Goal: Task Accomplishment & Management: Manage account settings

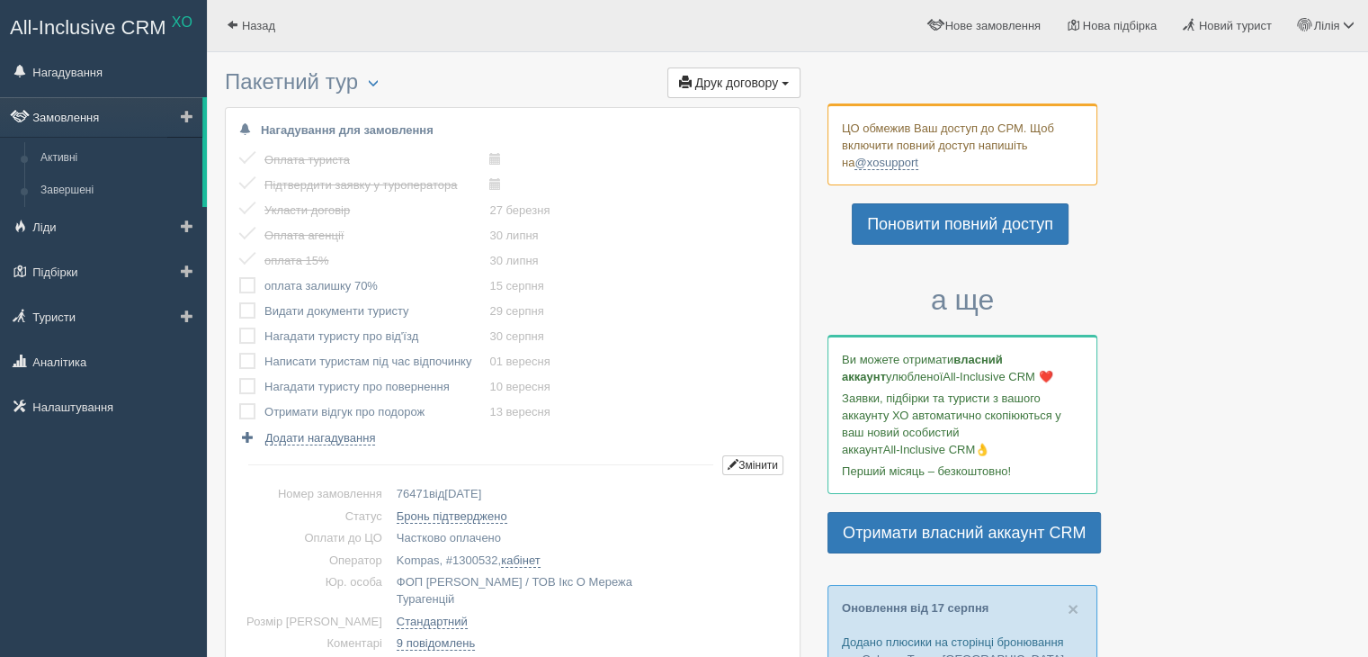
click at [62, 121] on link "Замовлення" at bounding box center [101, 117] width 202 height 40
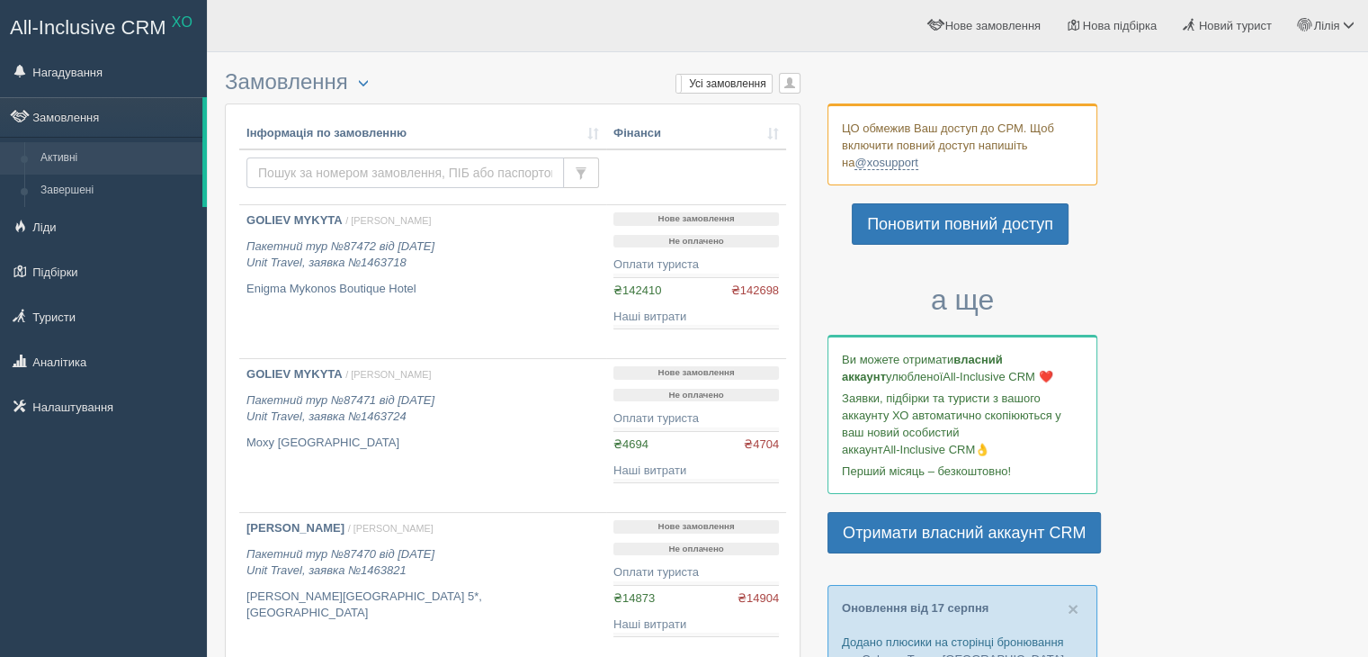
drag, startPoint x: 0, startPoint y: 0, endPoint x: 304, endPoint y: 170, distance: 348.4
click at [304, 170] on input "text" at bounding box center [405, 172] width 318 height 31
type input "омельчук"
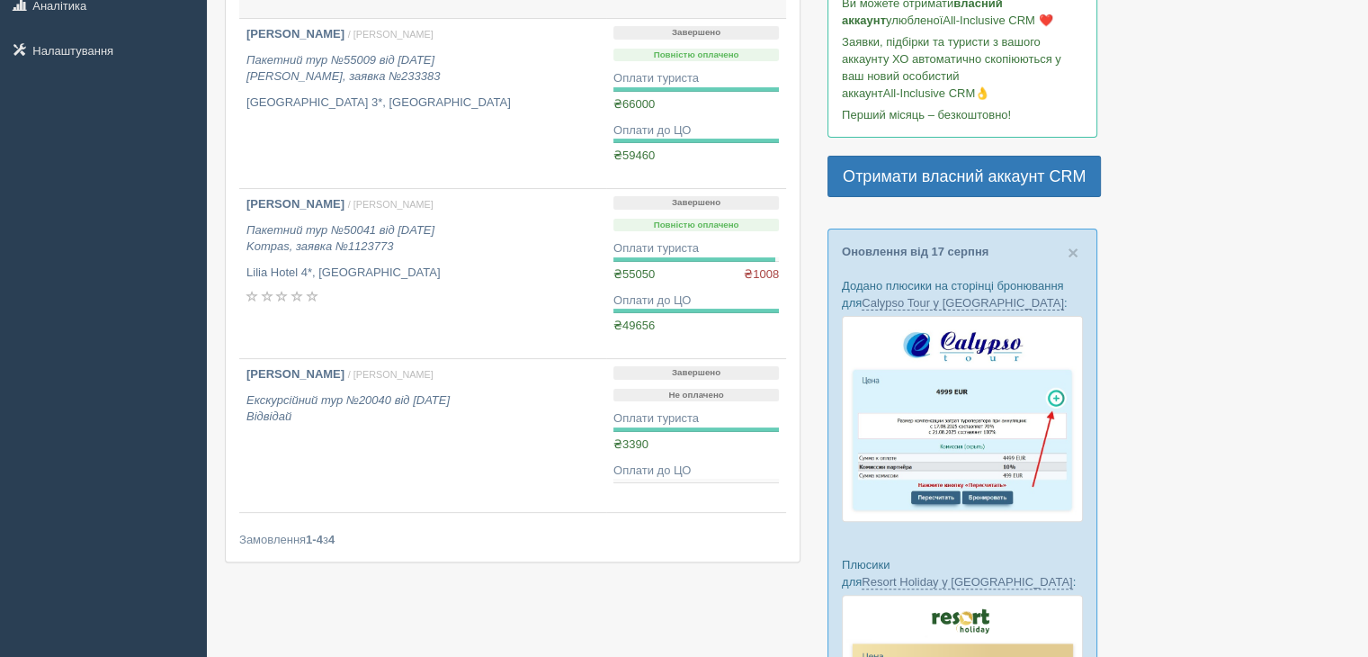
scroll to position [360, 0]
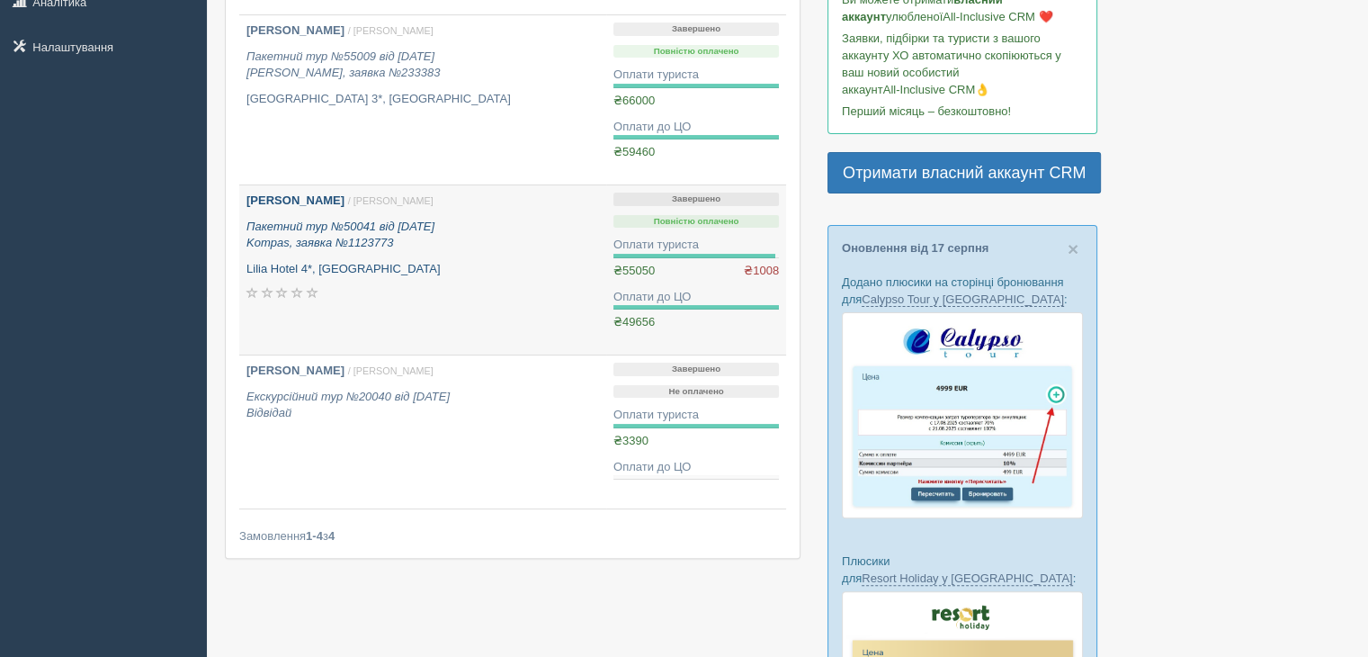
click at [362, 242] on icon "Пакетний тур №50041 від 12.07.2024 Kompas, заявка №1123773" at bounding box center [340, 234] width 188 height 31
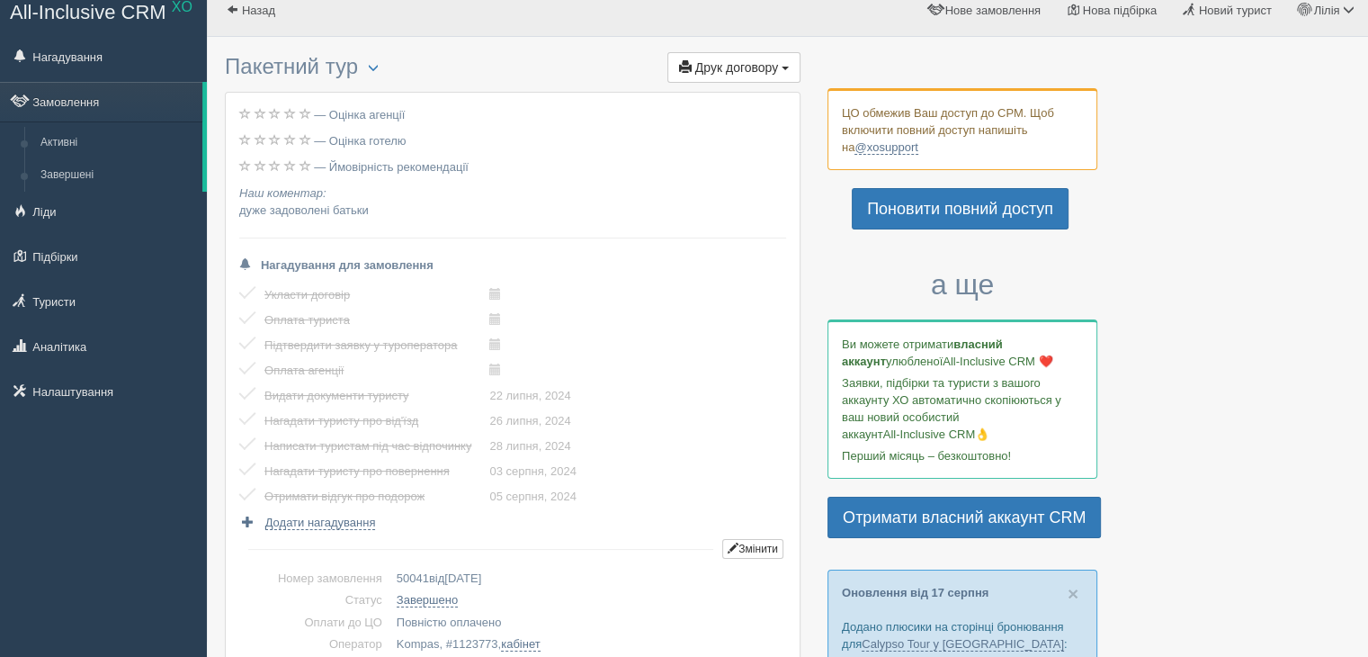
scroll to position [540, 0]
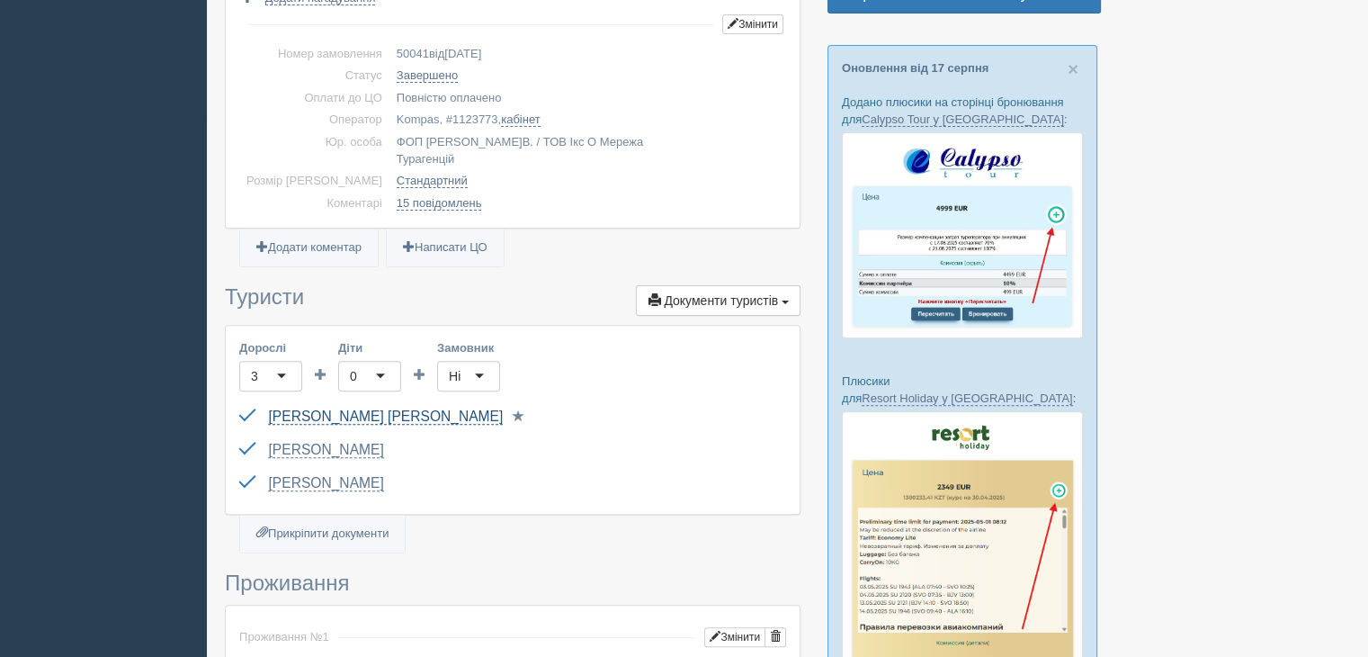
click at [429, 408] on link "Омельчук Анатолій Олександрович" at bounding box center [385, 416] width 235 height 16
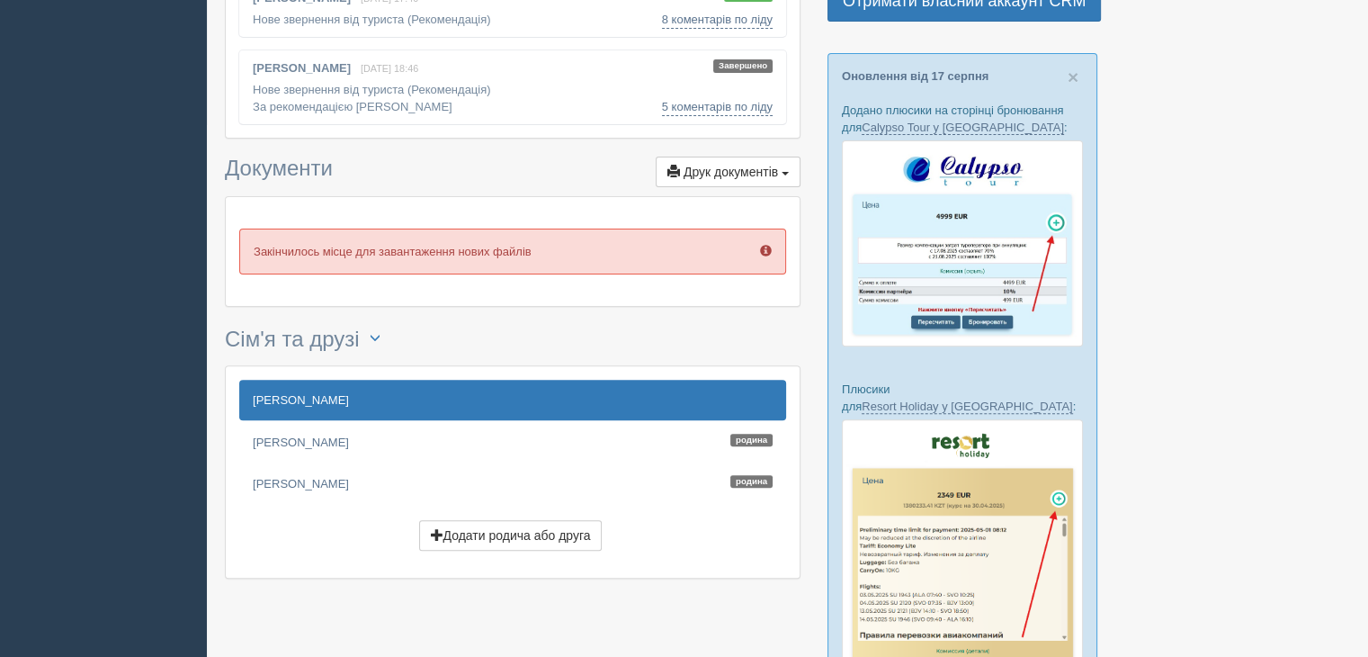
scroll to position [540, 0]
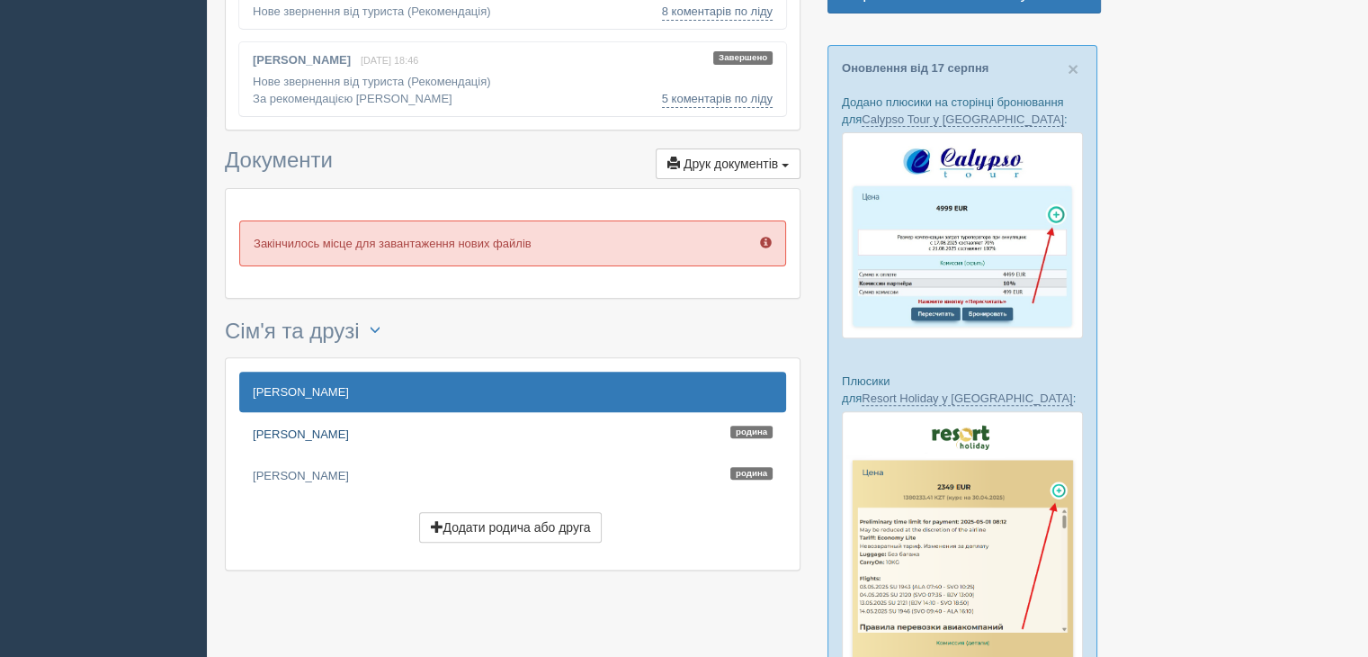
click at [340, 431] on link "[PERSON_NAME]" at bounding box center [512, 434] width 547 height 40
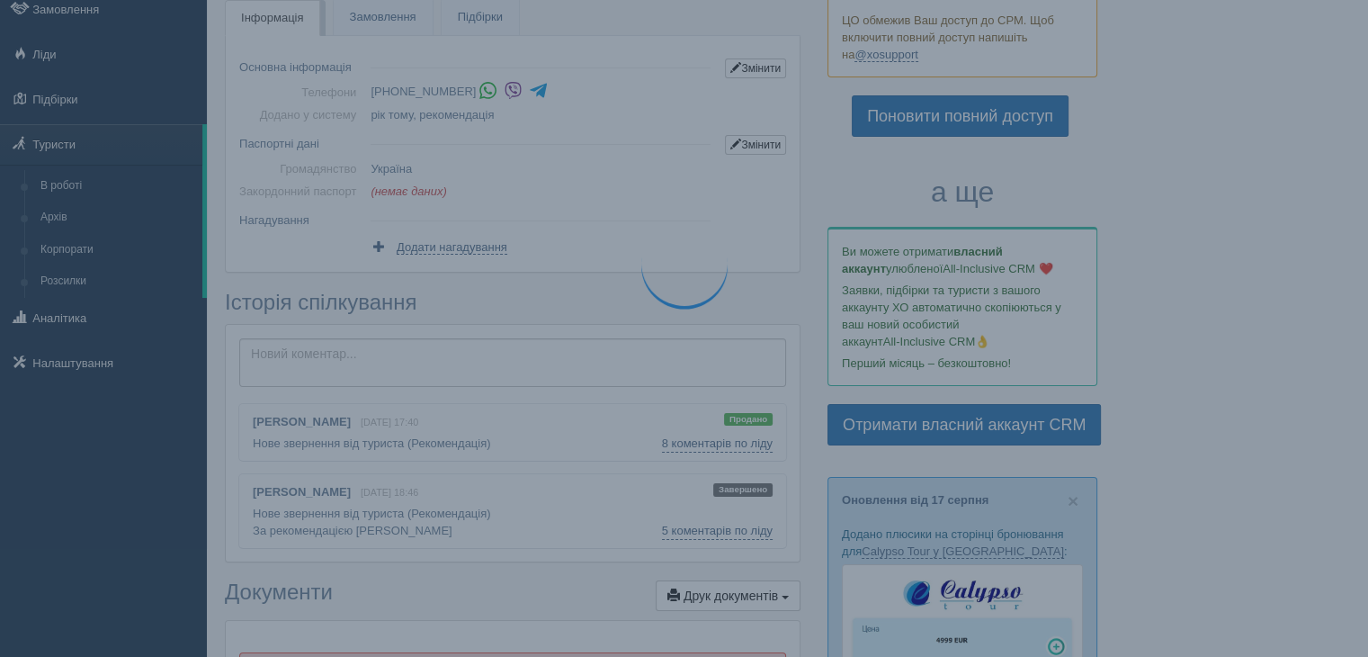
scroll to position [0, 0]
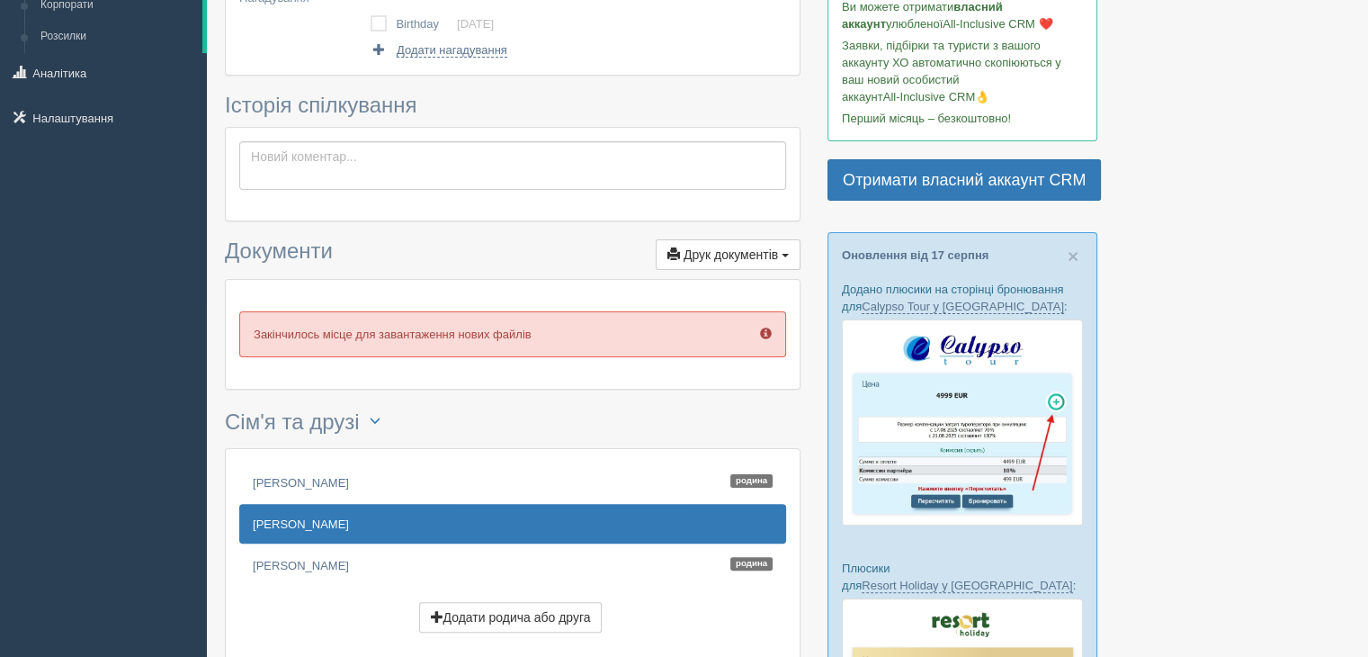
scroll to position [450, 0]
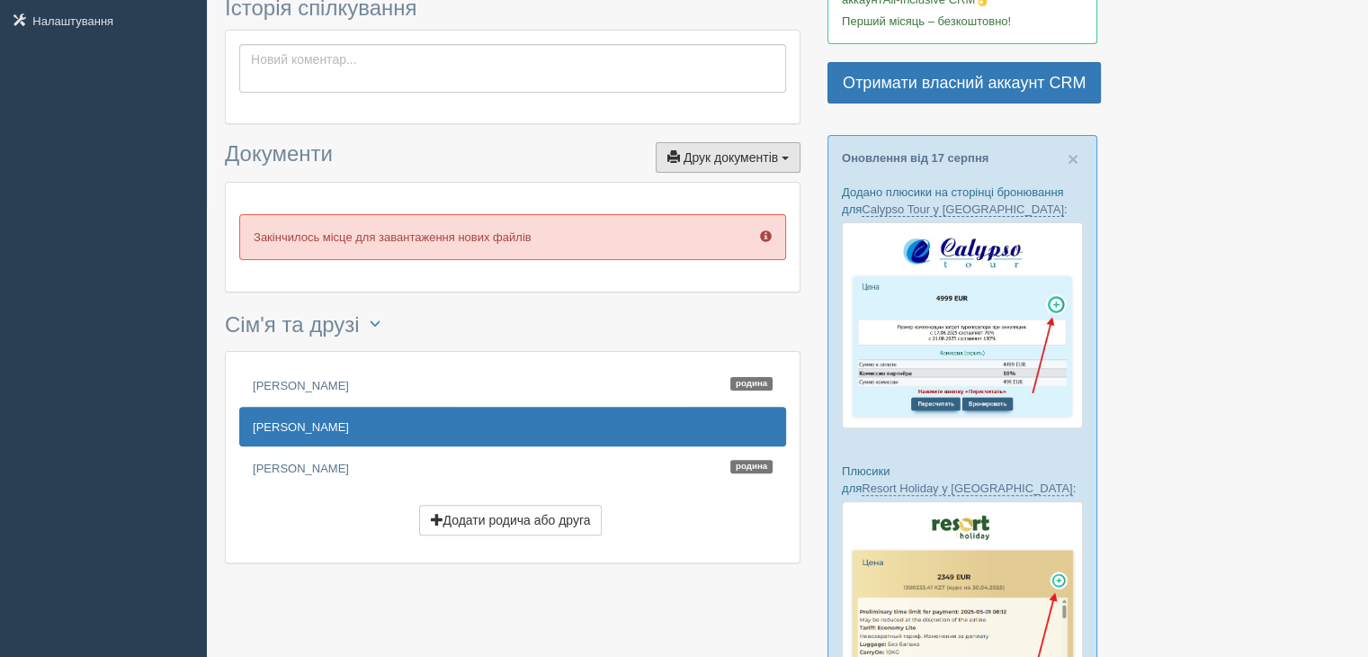
click at [739, 157] on span "Друк документів" at bounding box center [731, 157] width 94 height 14
click at [340, 195] on div "[PERSON_NAME] Закінчилось місце для завантаження нових файлів" at bounding box center [513, 237] width 574 height 109
click at [322, 224] on p "Закінчилось місце для завантаження нових файлів" at bounding box center [512, 237] width 547 height 46
click at [306, 240] on p "Закінчилось місце для завантаження нових файлів" at bounding box center [512, 237] width 547 height 46
click at [320, 469] on link "OMELCHUK MARIIA Родина" at bounding box center [512, 468] width 547 height 40
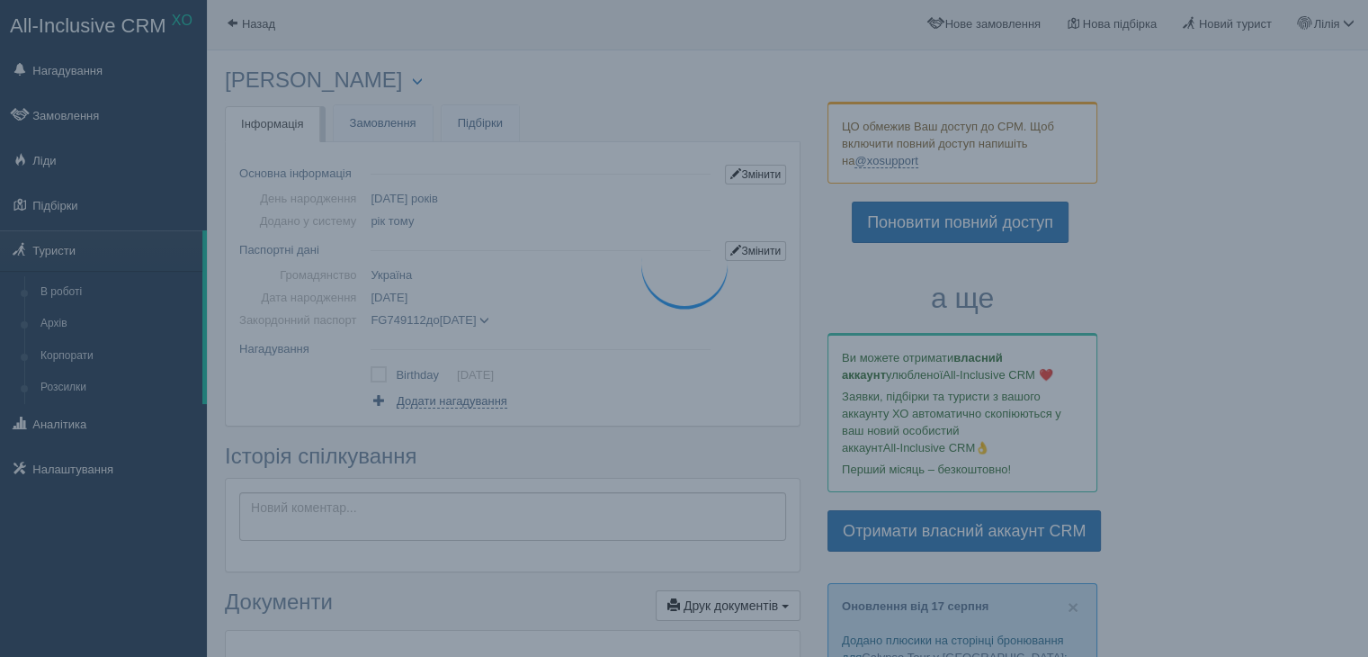
scroll to position [0, 0]
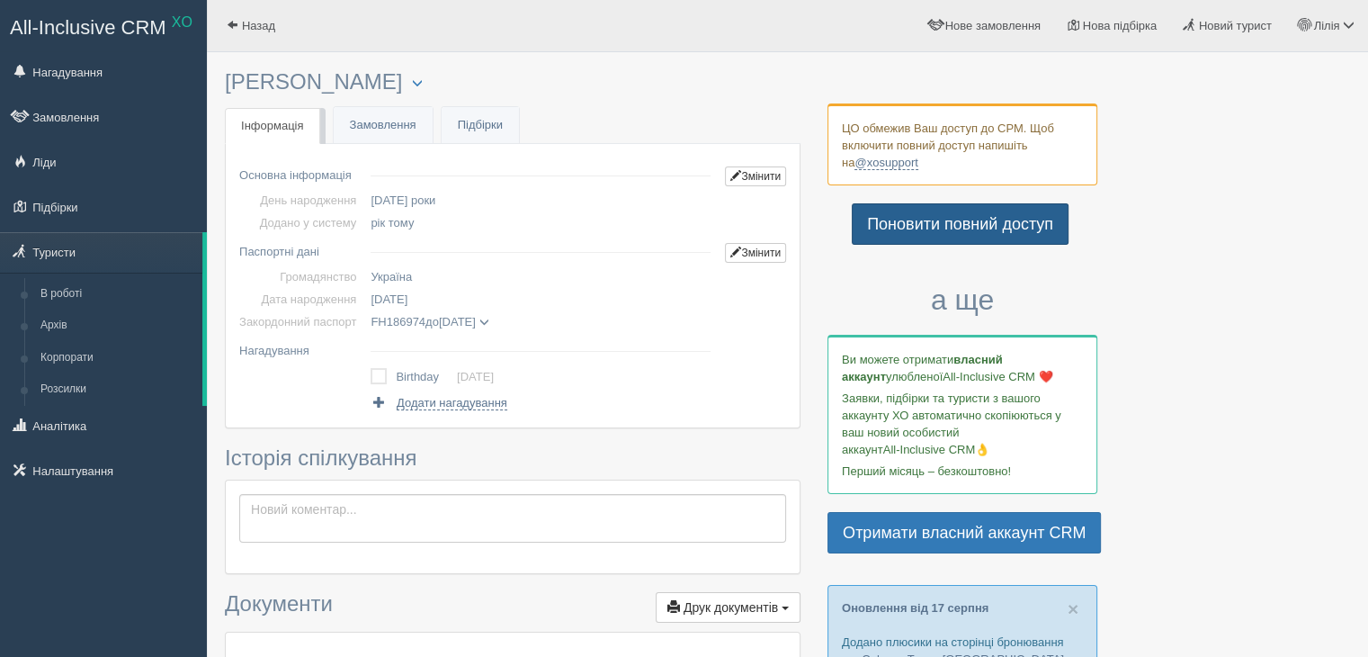
click at [907, 228] on link "Поновити повний доступ" at bounding box center [960, 223] width 217 height 41
drag, startPoint x: 900, startPoint y: 373, endPoint x: 991, endPoint y: 369, distance: 91.0
click at [991, 369] on p "Ви можете отримати власний аккаунт улюбленої All-Inclusive CRM ❤️" at bounding box center [962, 368] width 241 height 34
copy span "All-Inclusive CRM"
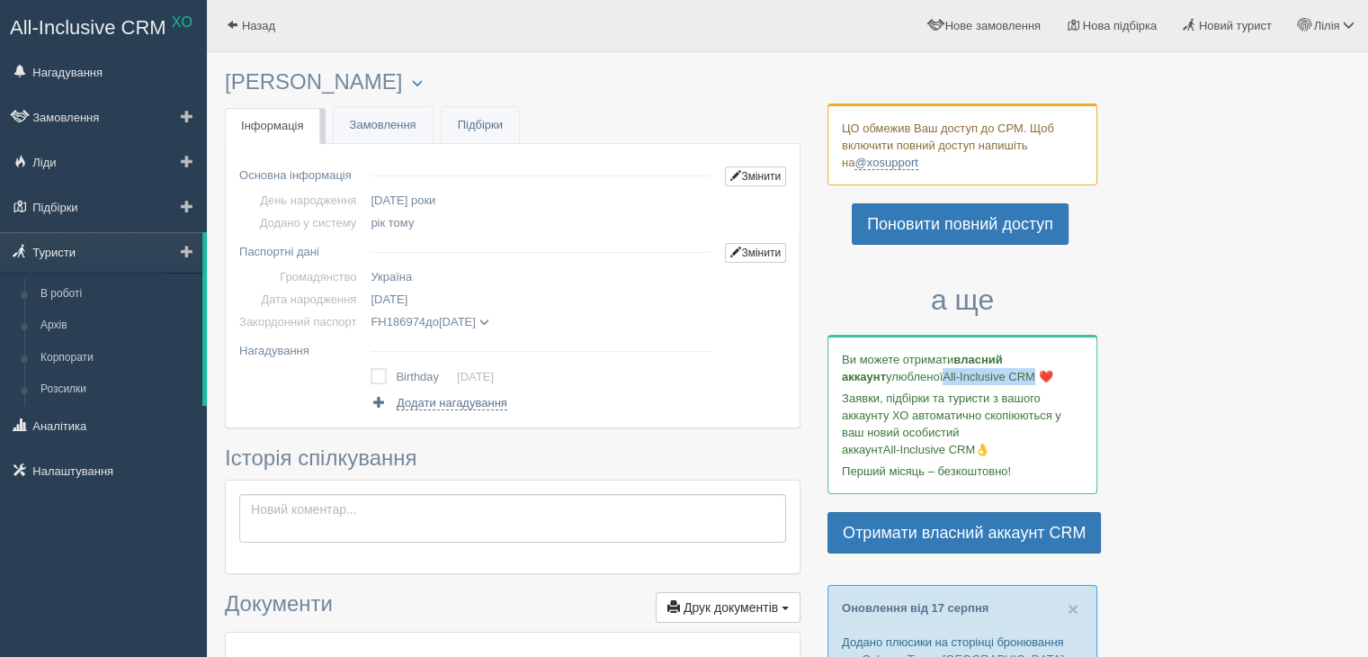
click at [61, 253] on link "Туристи" at bounding box center [101, 252] width 202 height 40
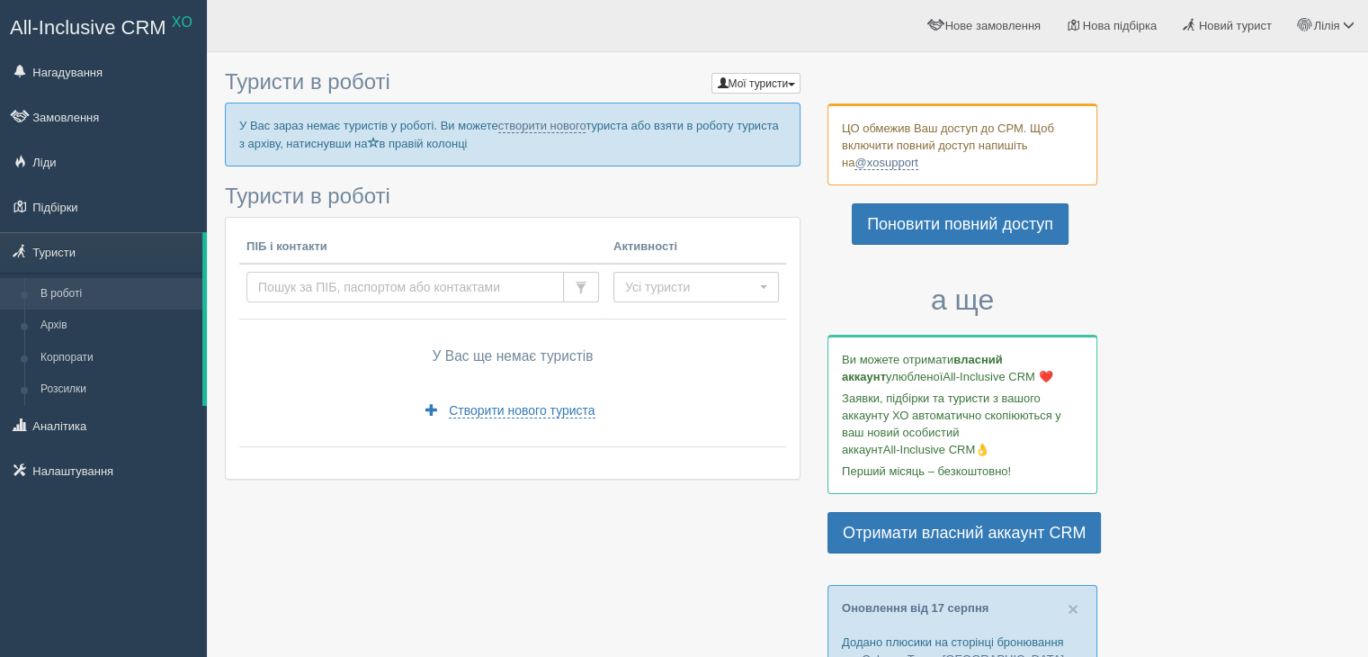
click at [338, 284] on input "text" at bounding box center [405, 287] width 318 height 31
type input "[PERSON_NAME]"
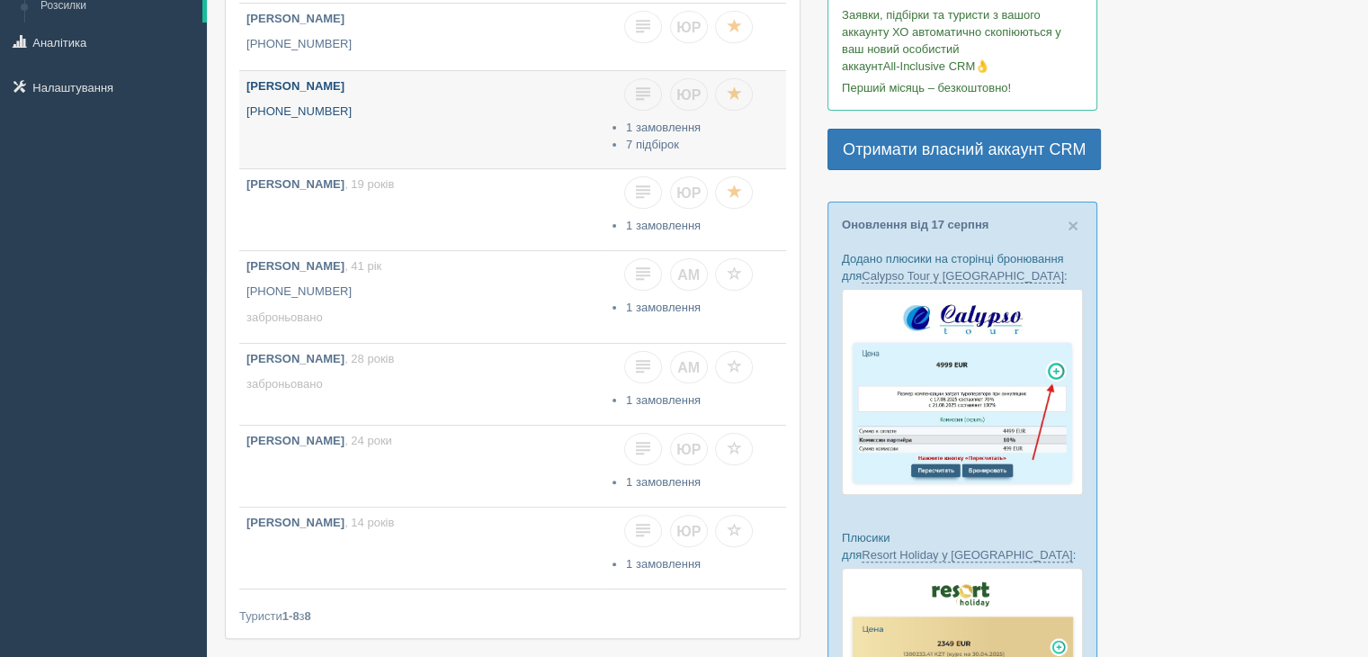
scroll to position [360, 0]
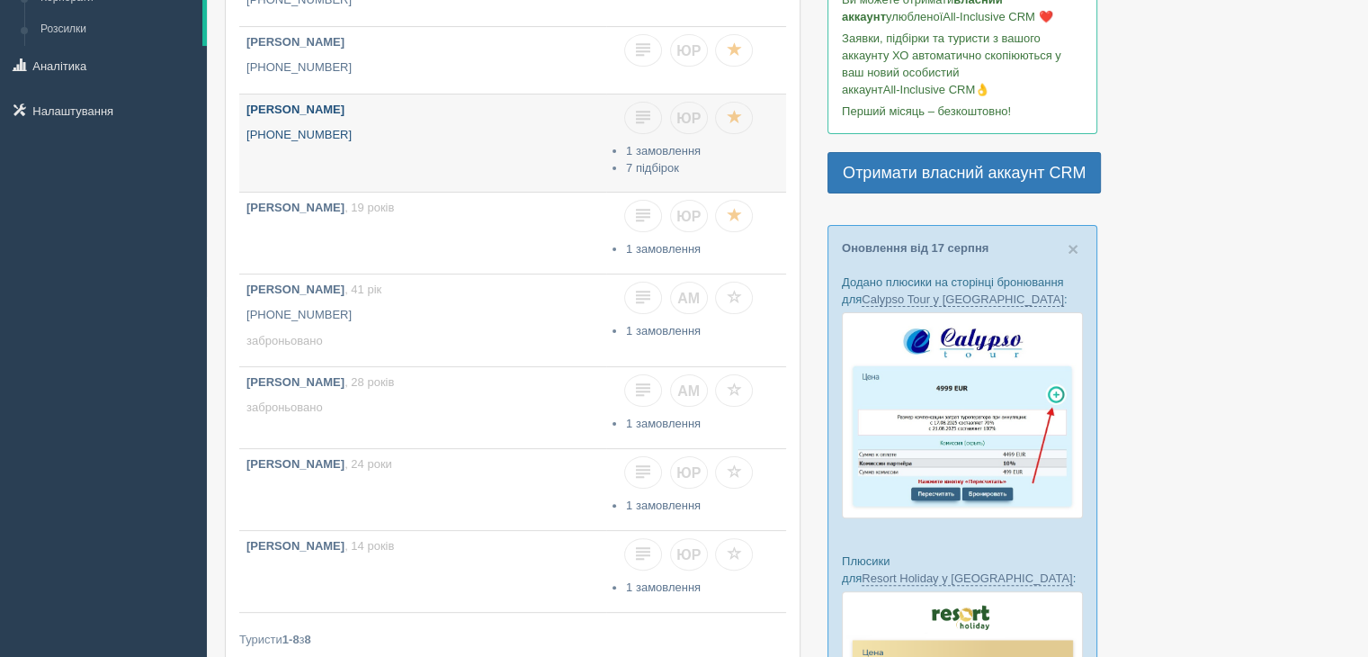
click at [468, 134] on p "+380 95 883 3357" at bounding box center [422, 135] width 353 height 17
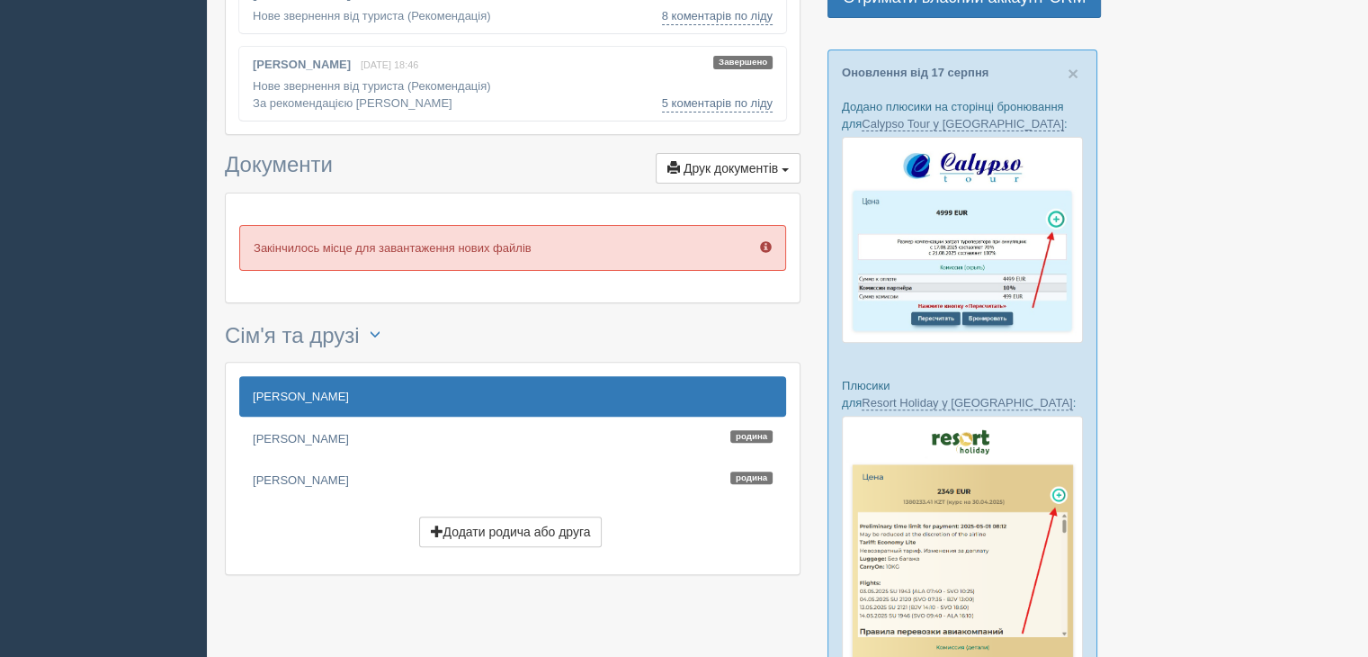
scroll to position [540, 0]
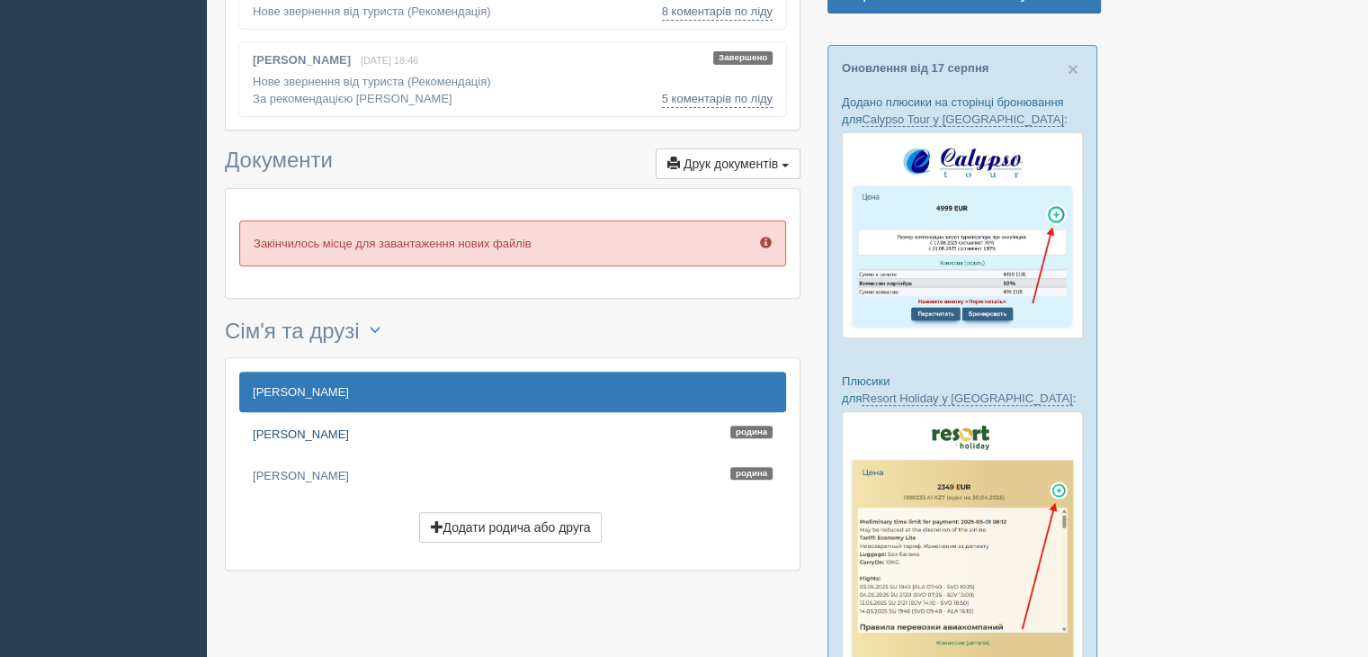
click at [356, 430] on link "OMELCHUK OLEKSANDR Родина" at bounding box center [512, 434] width 547 height 40
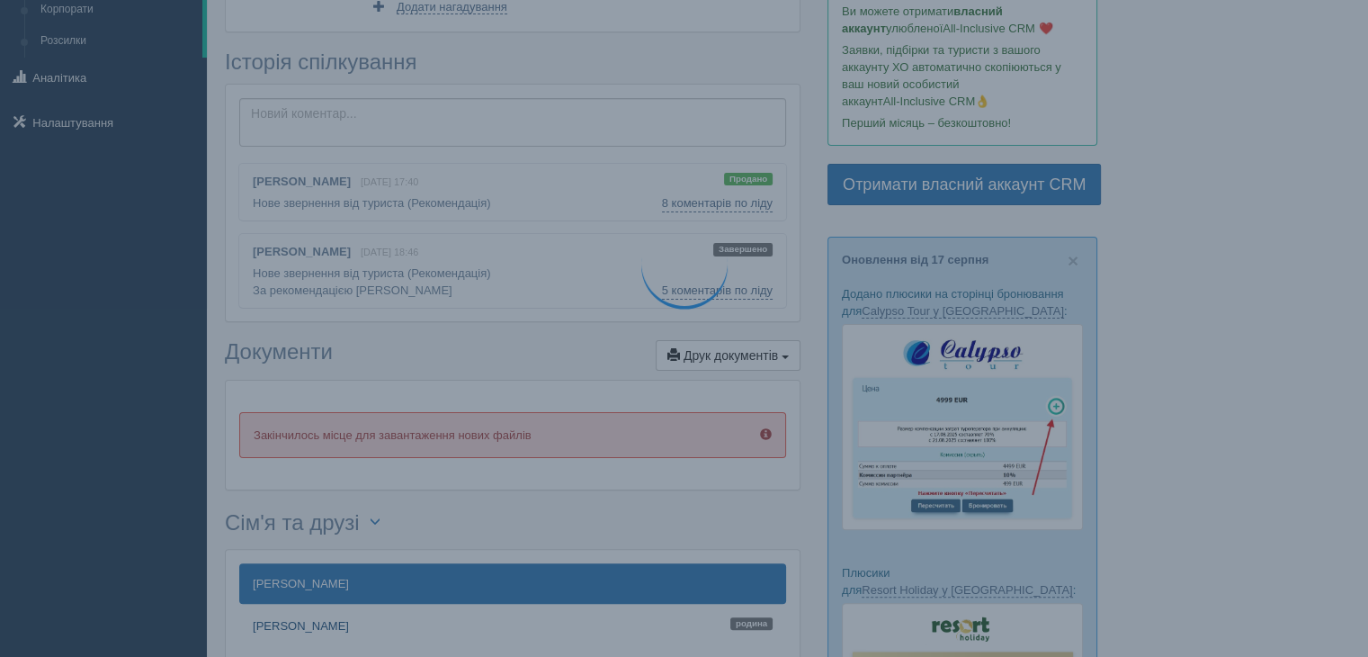
scroll to position [0, 0]
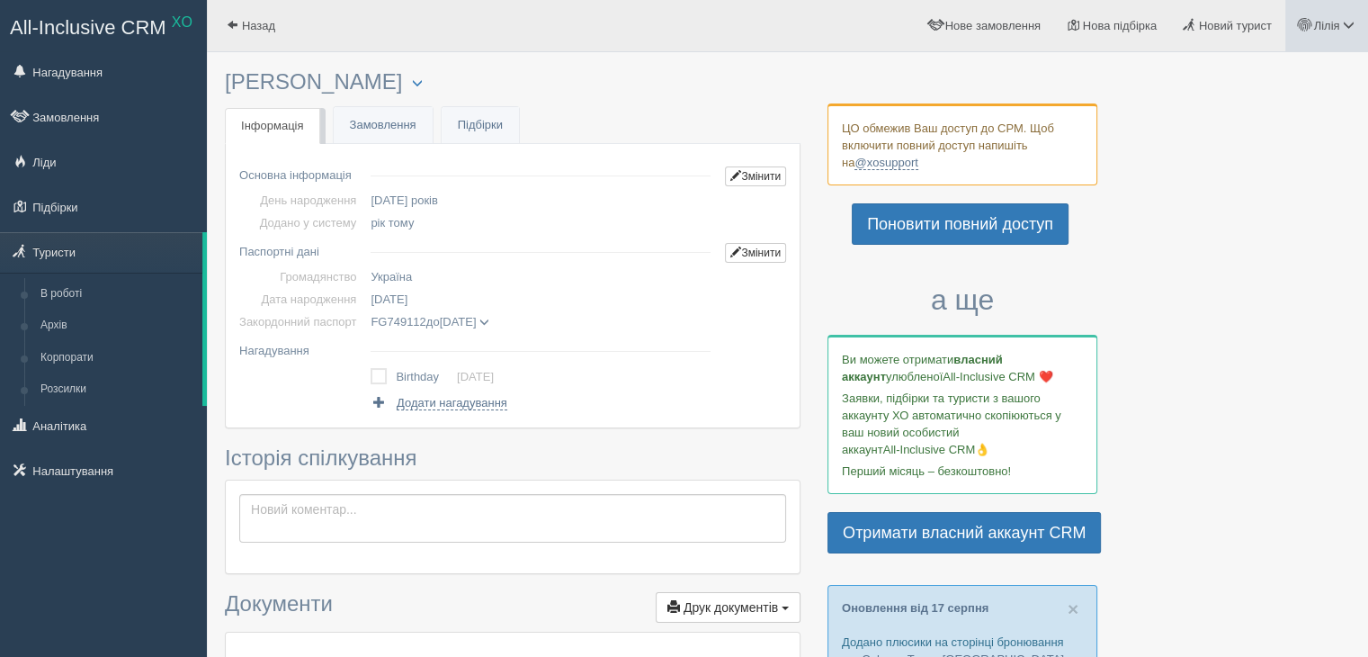
click at [1324, 26] on span "Лілія" at bounding box center [1326, 25] width 26 height 13
click at [1267, 76] on span "Мій профіль" at bounding box center [1241, 79] width 67 height 13
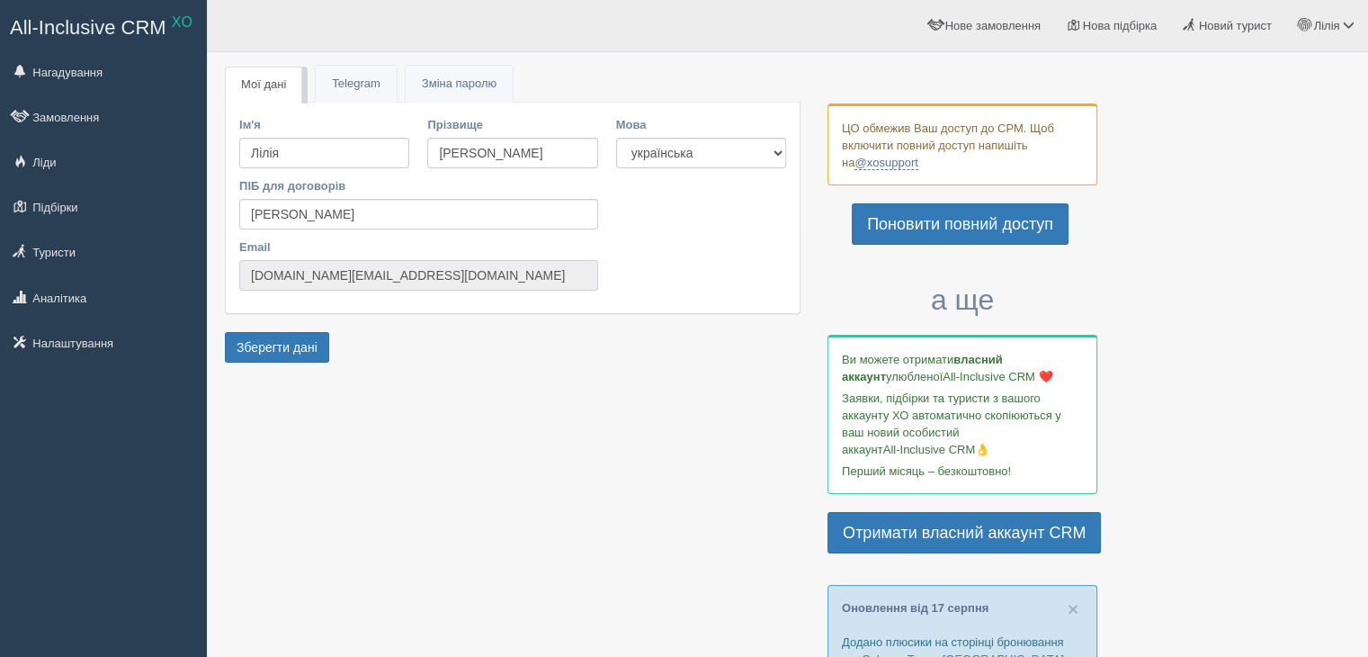
drag, startPoint x: 435, startPoint y: 275, endPoint x: 248, endPoint y: 271, distance: 187.2
click at [248, 271] on input "mr.travel.finance+xo@gmail.com" at bounding box center [418, 275] width 359 height 31
click at [363, 81] on link "Telegram" at bounding box center [356, 84] width 80 height 37
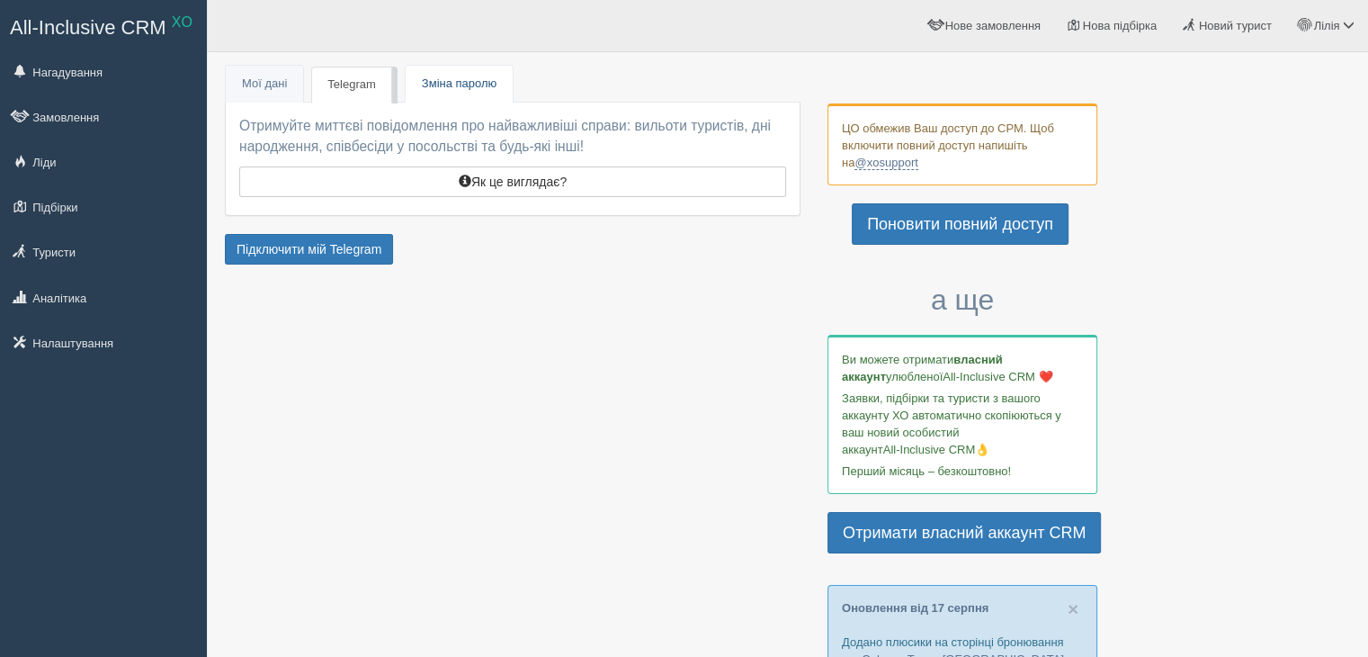
click at [442, 77] on span "Зміна паролю" at bounding box center [459, 82] width 75 height 13
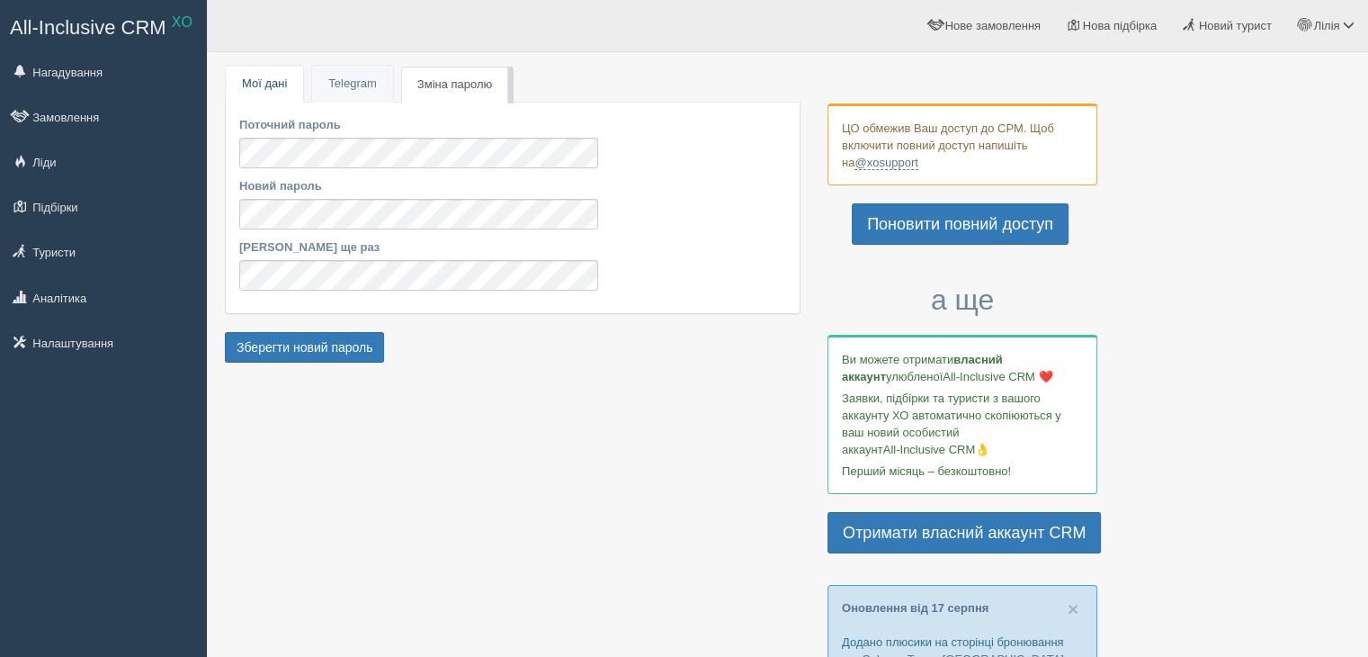
click at [277, 78] on link "Мої дані" at bounding box center [264, 84] width 77 height 37
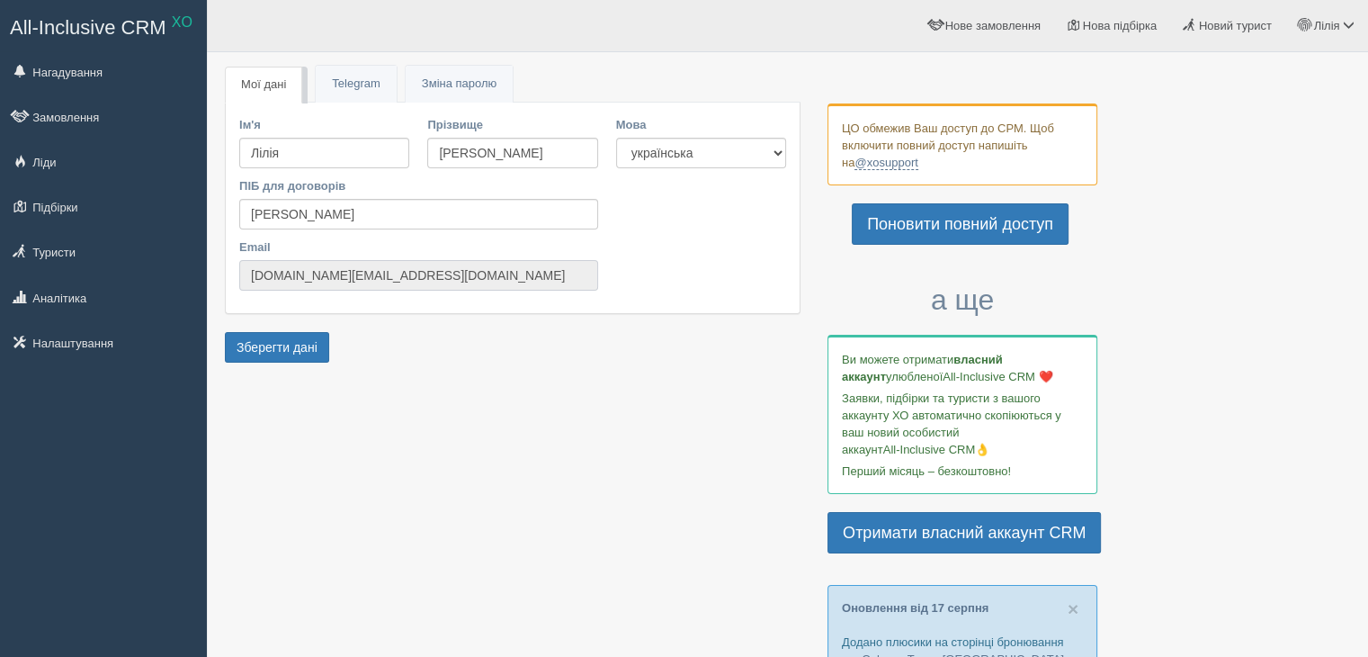
drag, startPoint x: 250, startPoint y: 273, endPoint x: 365, endPoint y: 268, distance: 115.3
click at [365, 268] on input "[DOMAIN_NAME][EMAIL_ADDRESS][DOMAIN_NAME]" at bounding box center [418, 275] width 359 height 31
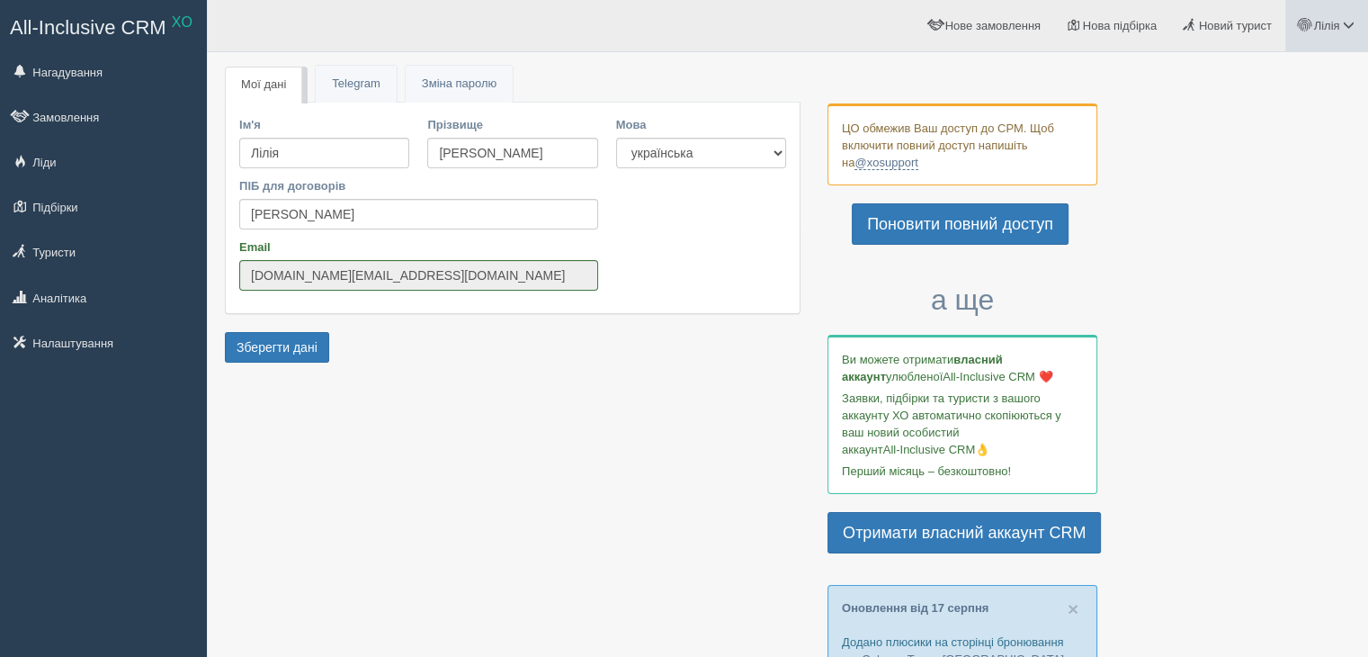
click at [1324, 45] on link "Лілія" at bounding box center [1326, 25] width 83 height 51
